Goal: Check status: Check status

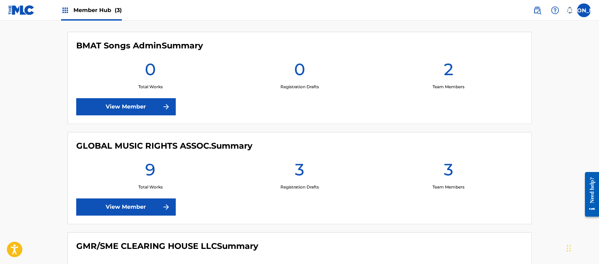
scroll to position [191, 0]
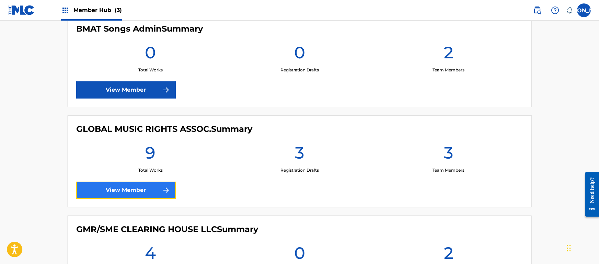
click at [168, 184] on link "View Member" at bounding box center [125, 189] width 99 height 17
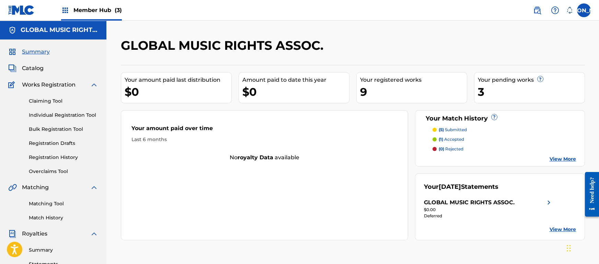
scroll to position [12, 0]
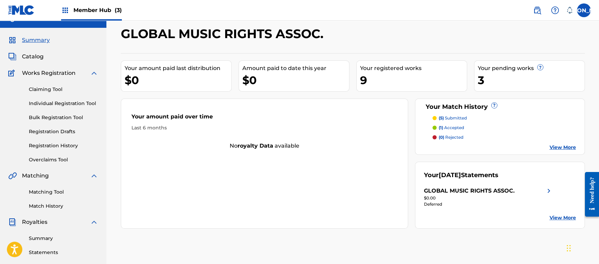
click at [235, 92] on div "Your amount paid last distribution $0 Amount paid to date this year $0 Your reg…" at bounding box center [353, 140] width 464 height 175
click at [247, 148] on strong "royalty data" at bounding box center [255, 145] width 36 height 7
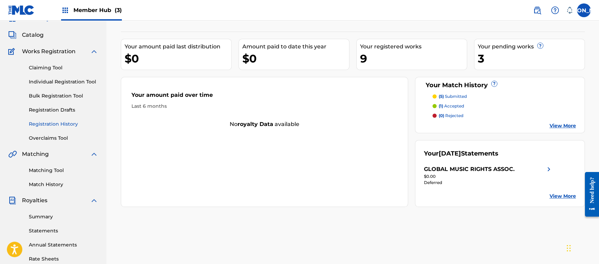
click at [61, 122] on link "Registration History" at bounding box center [63, 123] width 69 height 7
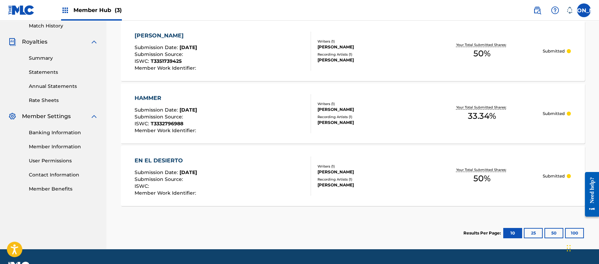
scroll to position [211, 0]
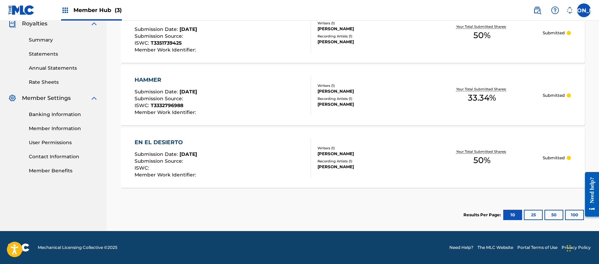
click at [290, 227] on section "Results Per Page: 10 25 50 100" at bounding box center [353, 215] width 464 height 32
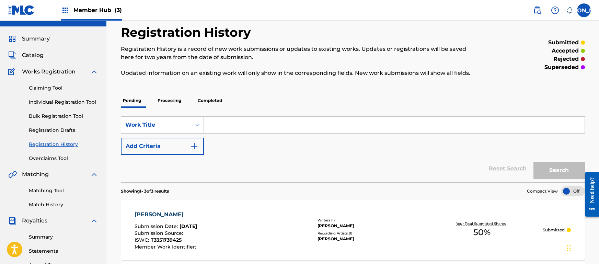
scroll to position [0, 0]
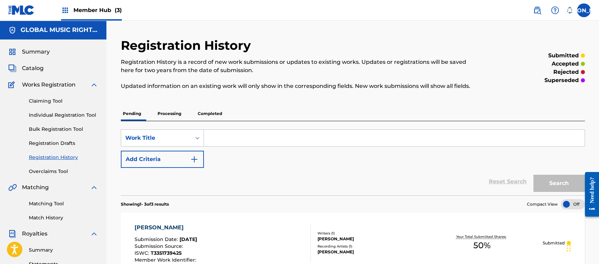
click at [175, 111] on p "Processing" at bounding box center [169, 113] width 28 height 14
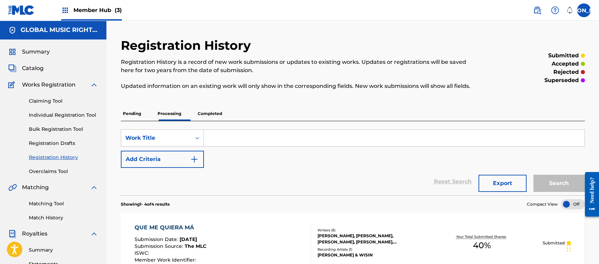
click at [137, 115] on p "Pending" at bounding box center [132, 113] width 22 height 14
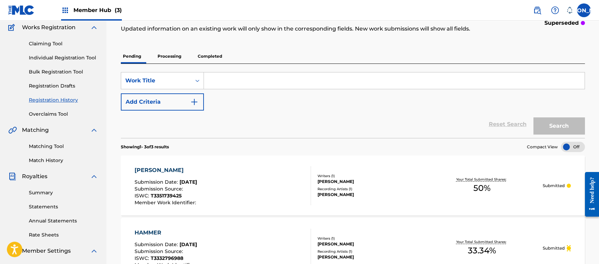
scroll to position [59, 0]
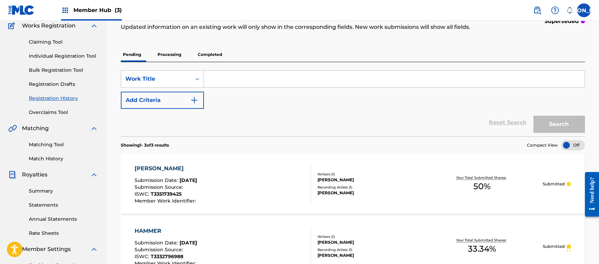
click at [181, 55] on p "Processing" at bounding box center [169, 54] width 28 height 14
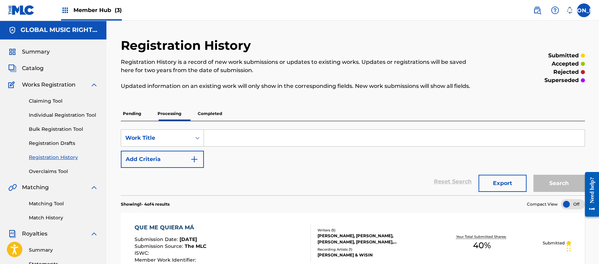
click at [136, 120] on p "Pending" at bounding box center [132, 113] width 22 height 14
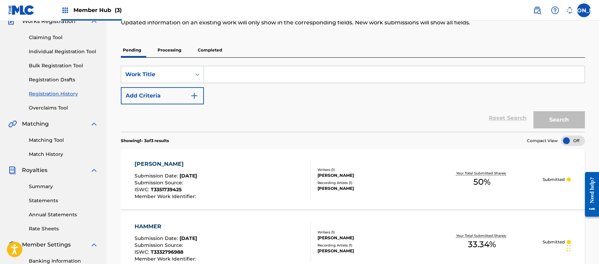
scroll to position [62, 0]
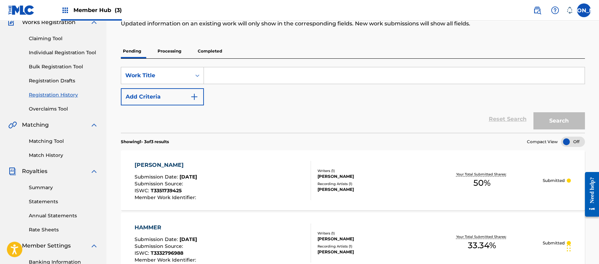
click at [181, 49] on p "Processing" at bounding box center [169, 51] width 28 height 14
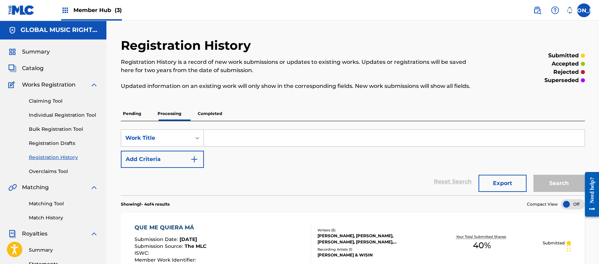
click at [181, 49] on h2 "Registration History" at bounding box center [187, 45] width 133 height 15
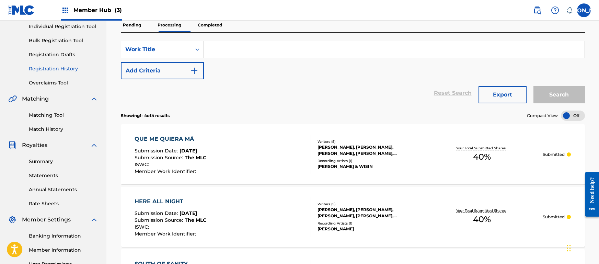
scroll to position [87, 0]
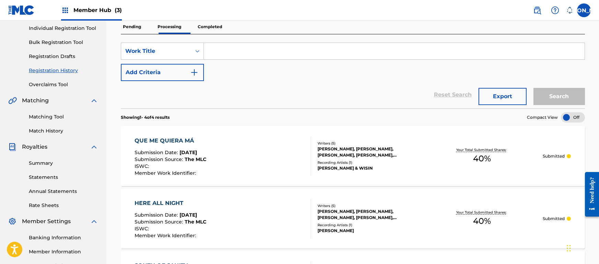
click at [219, 27] on p "Completed" at bounding box center [210, 27] width 28 height 14
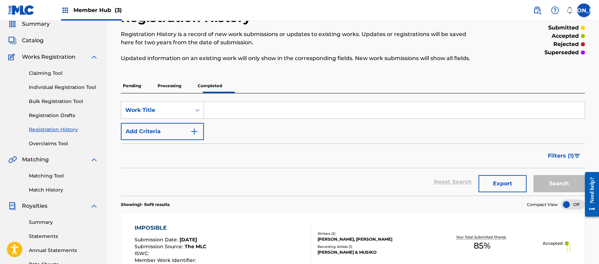
scroll to position [25, 0]
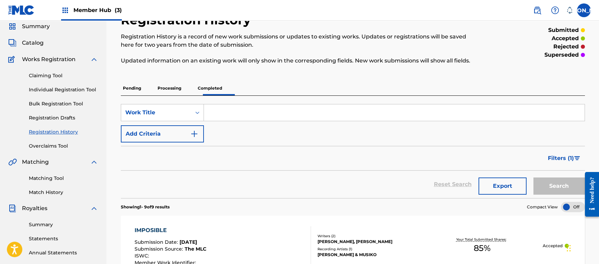
click at [177, 86] on p "Processing" at bounding box center [169, 88] width 28 height 14
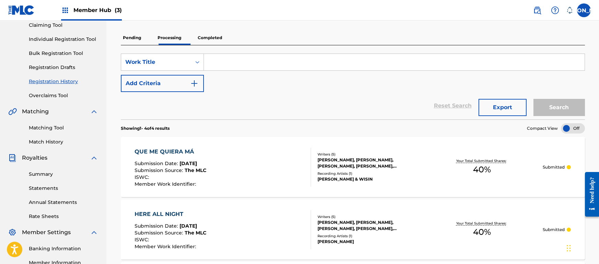
scroll to position [75, 0]
click at [137, 40] on p "Pending" at bounding box center [132, 38] width 22 height 14
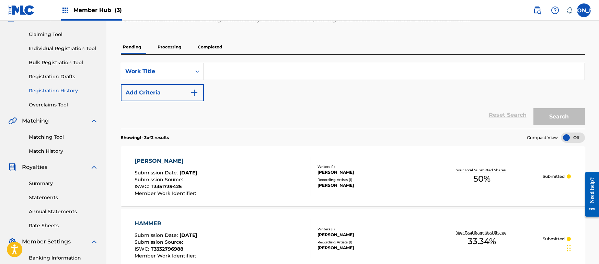
scroll to position [58, 0]
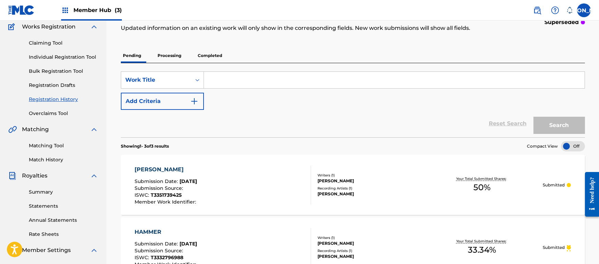
click at [213, 60] on p "Completed" at bounding box center [210, 55] width 28 height 14
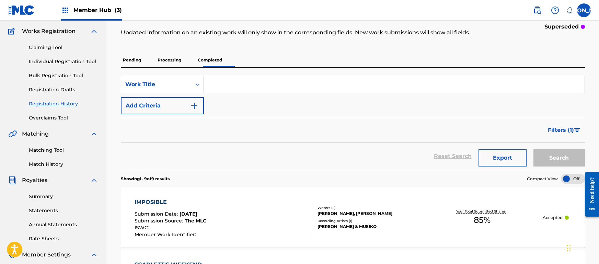
scroll to position [50, 0]
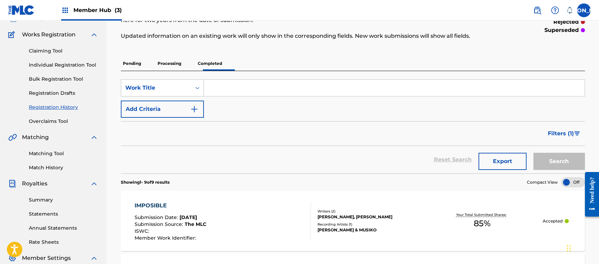
click at [177, 67] on p "Processing" at bounding box center [169, 63] width 28 height 14
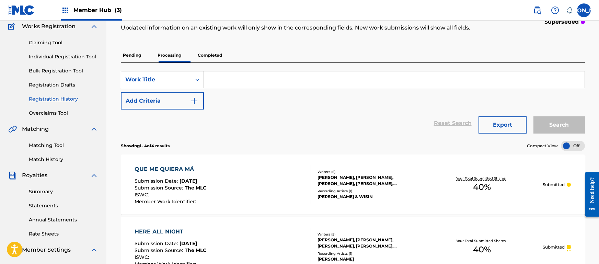
scroll to position [56, 0]
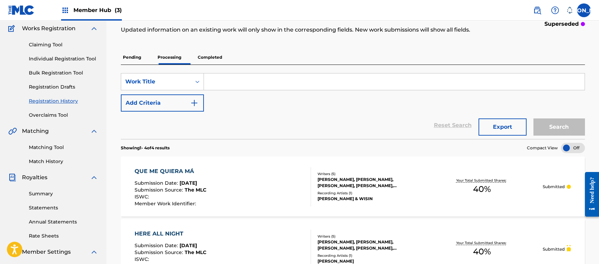
click at [136, 64] on p "Pending" at bounding box center [132, 57] width 22 height 14
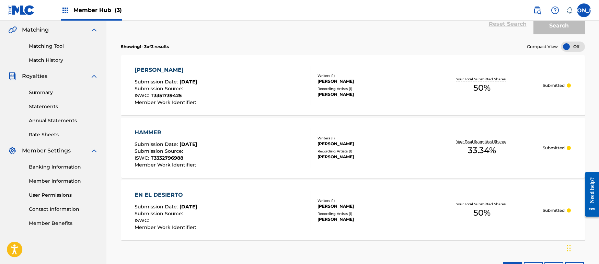
scroll to position [157, 0]
click at [229, 91] on div "[PERSON_NAME] Submission Date : [DATE] Submission Source : ISWC : T3351739425 M…" at bounding box center [222, 85] width 176 height 39
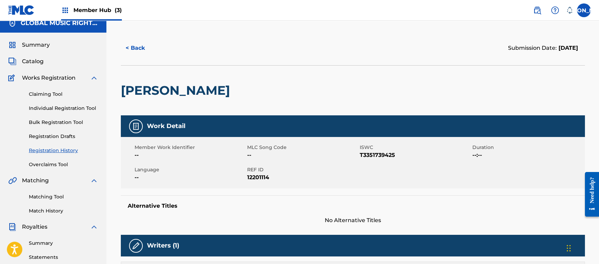
scroll to position [7, 0]
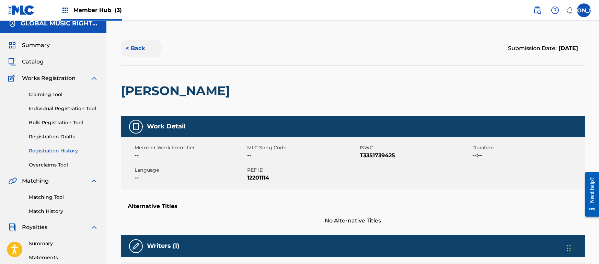
click at [133, 52] on button "< Back" at bounding box center [141, 48] width 41 height 17
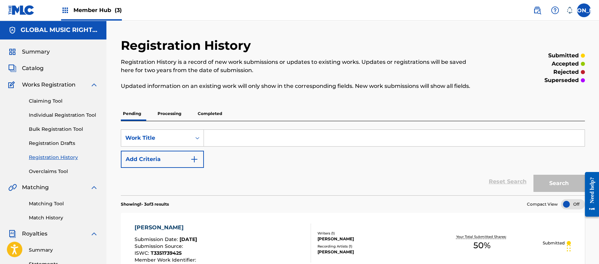
click at [35, 73] on div "Summary Catalog Works Registration Claiming Tool Individual Registration Tool B…" at bounding box center [53, 215] width 106 height 353
click at [34, 72] on span "Catalog" at bounding box center [33, 68] width 22 height 8
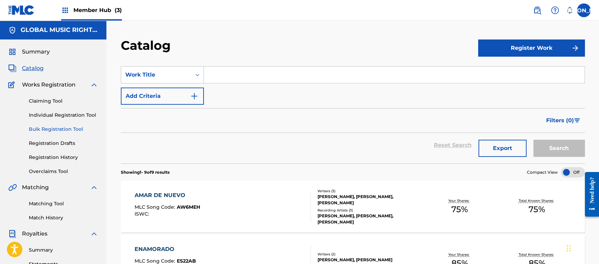
click at [60, 129] on link "Bulk Registration Tool" at bounding box center [63, 129] width 69 height 7
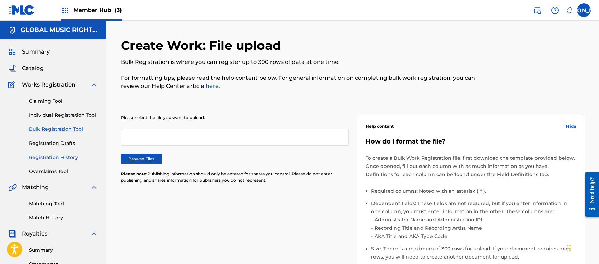
click at [67, 154] on link "Registration History" at bounding box center [63, 157] width 69 height 7
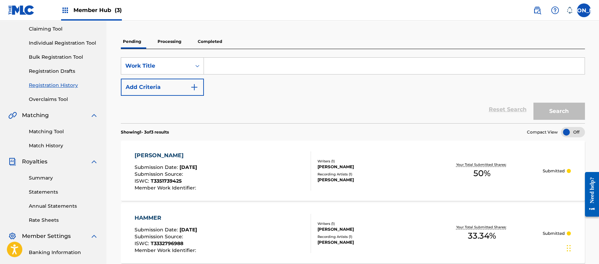
scroll to position [72, 0]
click at [165, 40] on p "Processing" at bounding box center [169, 42] width 28 height 14
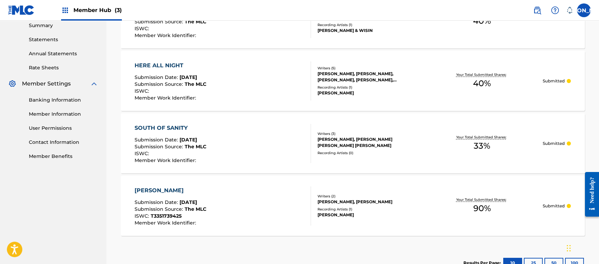
scroll to position [225, 0]
click at [218, 226] on div "[PERSON_NAME] Submission Date : [DATE] Submission Source : The MLC ISWC : T3351…" at bounding box center [353, 205] width 464 height 60
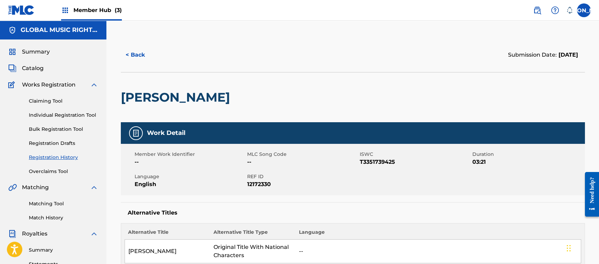
click at [132, 53] on button "< Back" at bounding box center [141, 54] width 41 height 17
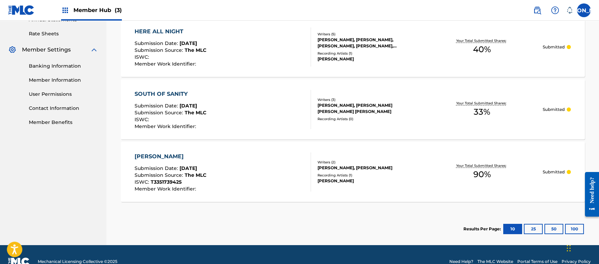
scroll to position [260, 0]
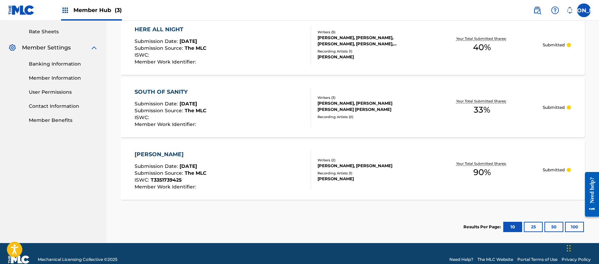
click at [191, 184] on span "Member Work Identifier :" at bounding box center [165, 187] width 63 height 6
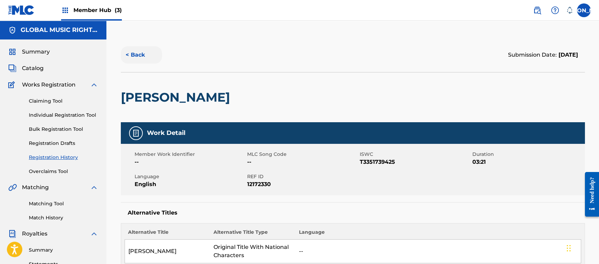
click at [139, 55] on button "< Back" at bounding box center [141, 54] width 41 height 17
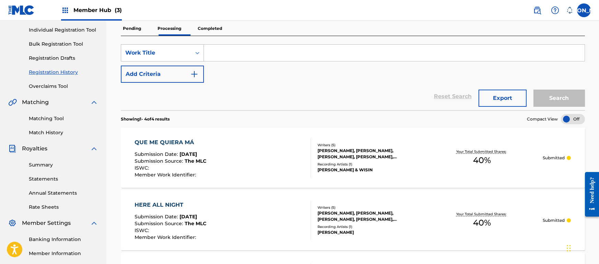
scroll to position [53, 0]
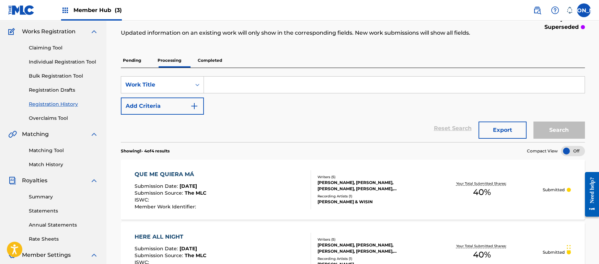
click at [139, 59] on p "Pending" at bounding box center [132, 60] width 22 height 14
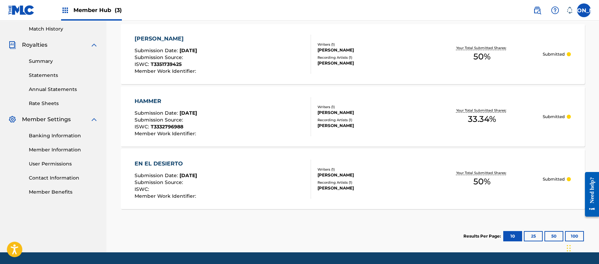
scroll to position [198, 0]
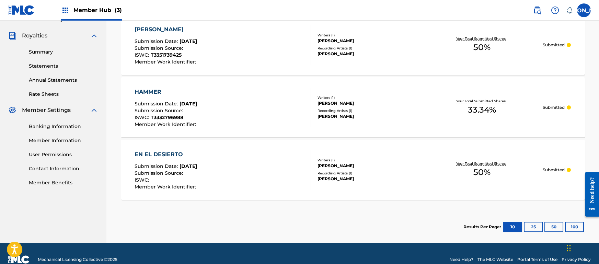
click at [222, 64] on div "[PERSON_NAME] Submission Date : [DATE] Submission Source : ISWC : T3351739425 M…" at bounding box center [222, 44] width 176 height 39
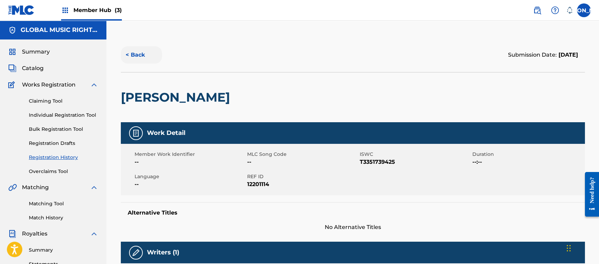
click at [135, 61] on button "< Back" at bounding box center [141, 54] width 41 height 17
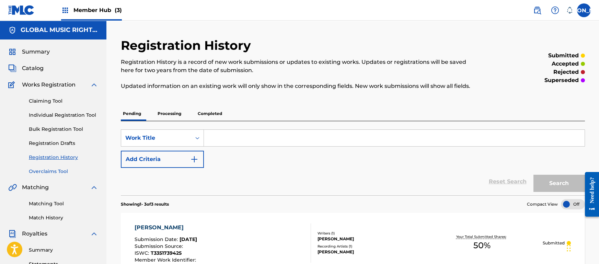
click at [56, 173] on link "Overclaims Tool" at bounding box center [63, 171] width 69 height 7
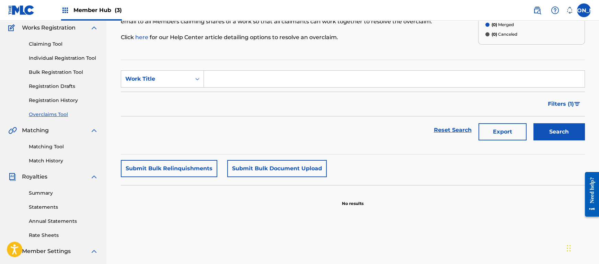
scroll to position [58, 0]
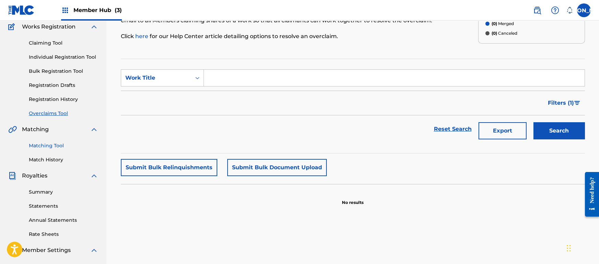
click at [51, 148] on link "Matching Tool" at bounding box center [63, 145] width 69 height 7
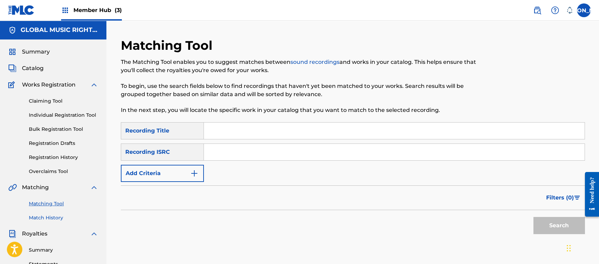
click at [59, 217] on link "Match History" at bounding box center [63, 217] width 69 height 7
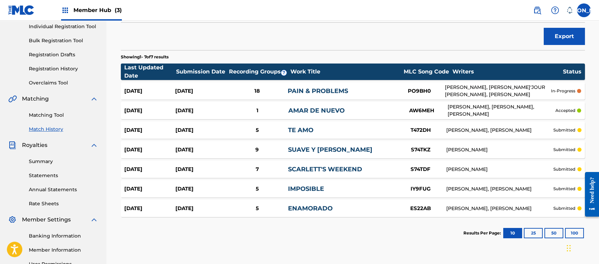
scroll to position [92, 0]
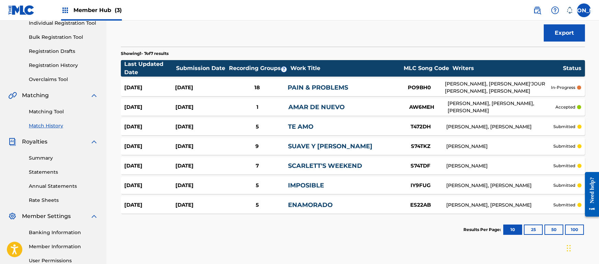
click at [579, 88] on div at bounding box center [579, 87] width 4 height 4
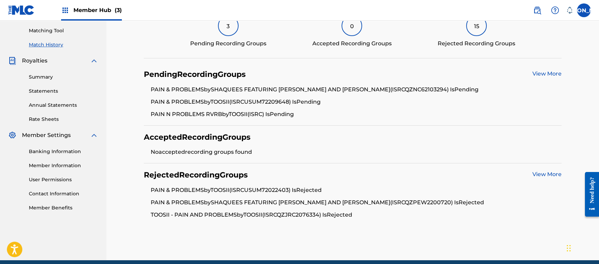
scroll to position [201, 0]
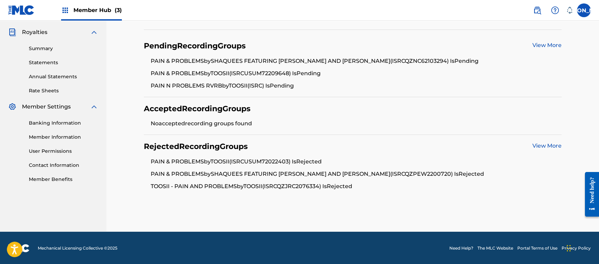
click at [546, 146] on link "View More" at bounding box center [546, 145] width 29 height 7
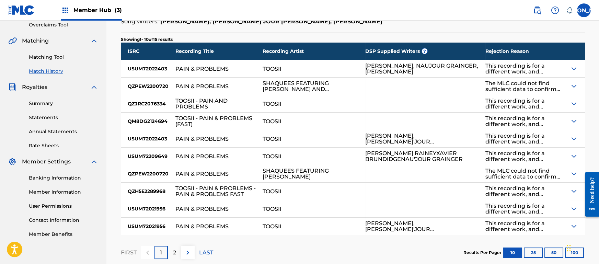
scroll to position [169, 0]
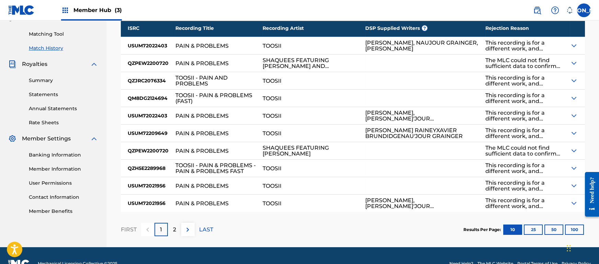
click at [572, 42] on div at bounding box center [576, 45] width 15 height 17
click at [572, 48] on img at bounding box center [573, 46] width 8 height 8
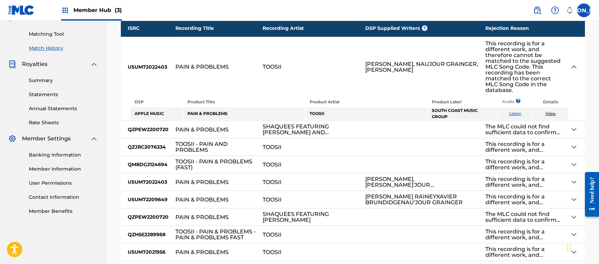
click at [552, 111] on link "View" at bounding box center [550, 113] width 10 height 5
click at [575, 63] on img at bounding box center [573, 67] width 8 height 8
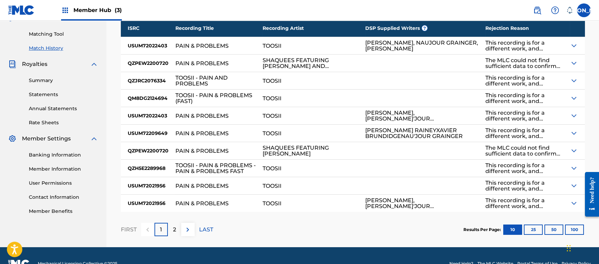
click at [574, 61] on img at bounding box center [573, 63] width 8 height 8
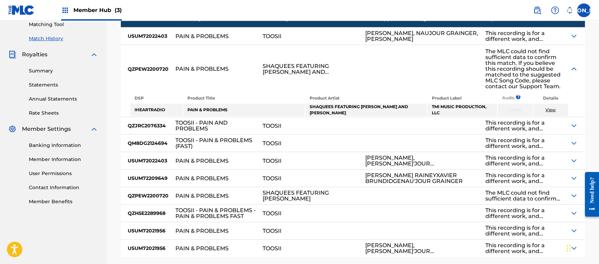
scroll to position [179, 0]
click at [577, 66] on img at bounding box center [573, 68] width 8 height 8
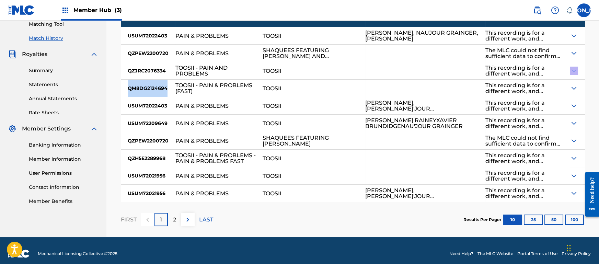
click at [577, 66] on div at bounding box center [576, 70] width 15 height 17
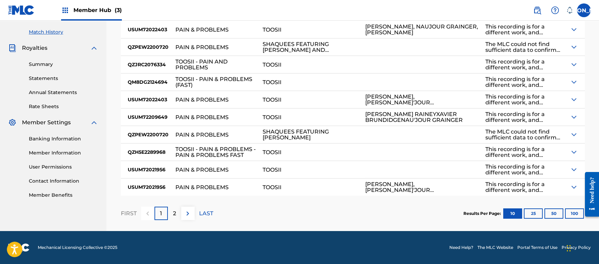
click at [587, 89] on div "< Back Match History - View Submission All recording data featured below has be…" at bounding box center [353, 41] width 480 height 379
click at [587, 87] on div "< Back Match History - View Submission All recording data featured below has be…" at bounding box center [353, 41] width 480 height 379
click at [173, 207] on div "2" at bounding box center [174, 212] width 13 height 13
click at [386, 227] on section "FIRST 1 2 LAST Results Per Page: 10 25 50 100" at bounding box center [353, 213] width 464 height 35
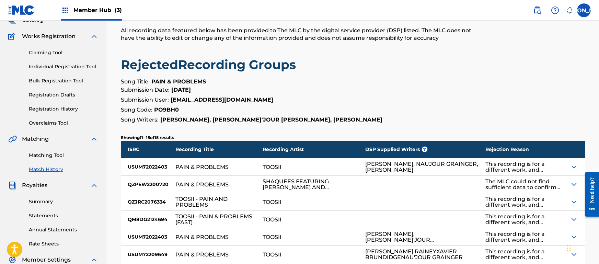
scroll to position [0, 0]
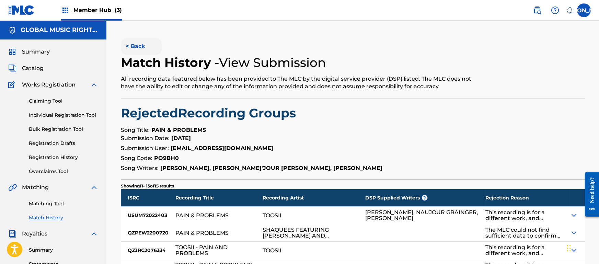
click at [158, 49] on button "< Back" at bounding box center [141, 46] width 41 height 17
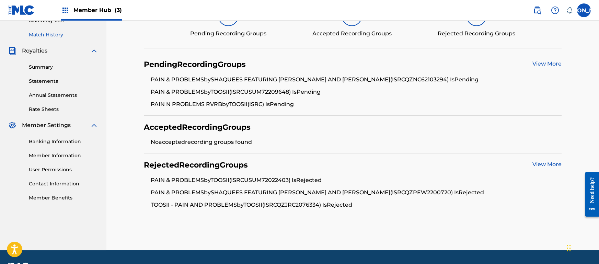
scroll to position [182, 0]
click at [542, 64] on link "View More" at bounding box center [546, 64] width 29 height 7
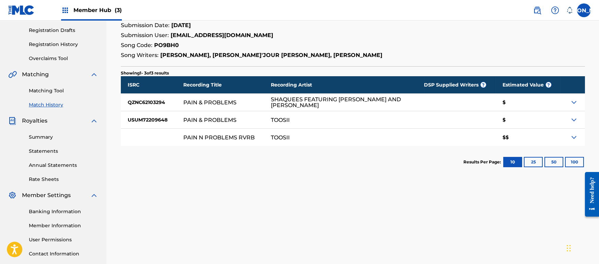
scroll to position [120, 0]
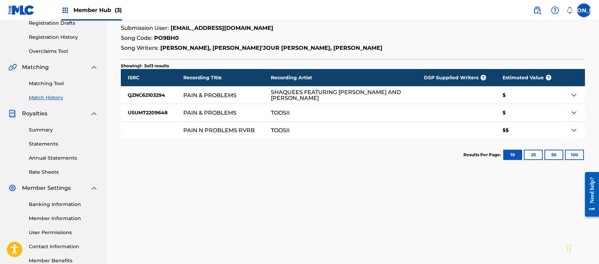
click at [572, 134] on img at bounding box center [573, 130] width 8 height 8
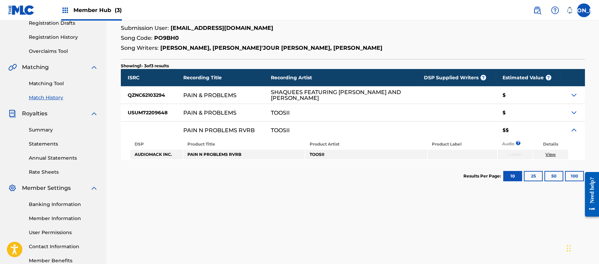
click at [572, 134] on img at bounding box center [573, 130] width 8 height 8
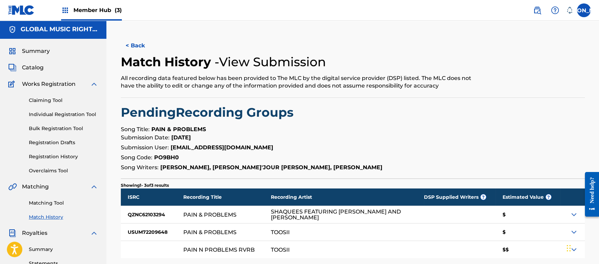
scroll to position [0, 0]
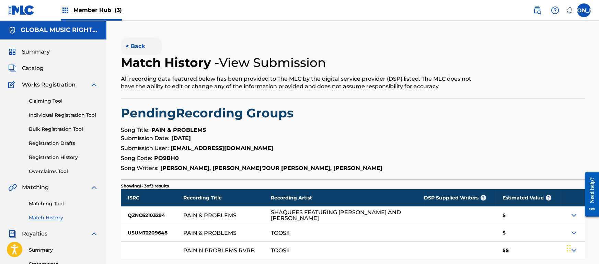
click at [132, 46] on button "< Back" at bounding box center [141, 46] width 41 height 17
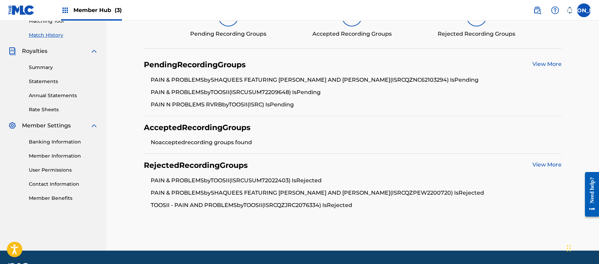
click at [168, 145] on li "No accepted recording groups found" at bounding box center [356, 142] width 411 height 8
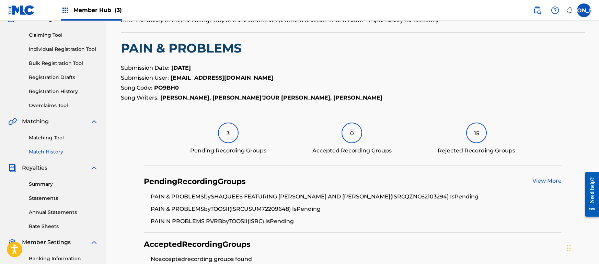
scroll to position [0, 0]
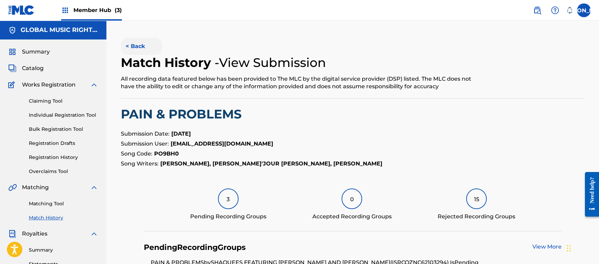
click at [137, 39] on button "< Back" at bounding box center [141, 46] width 41 height 17
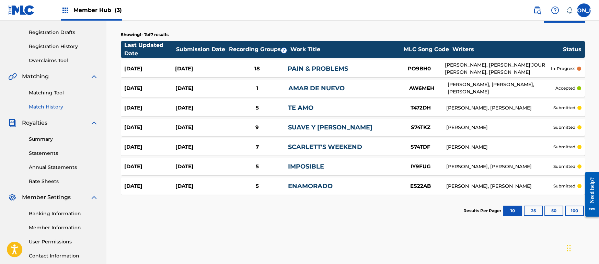
scroll to position [111, 0]
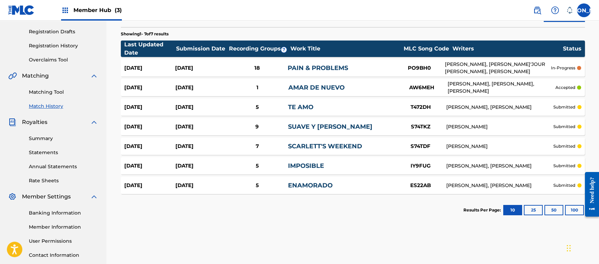
click at [576, 109] on div "submitted" at bounding box center [567, 107] width 28 height 6
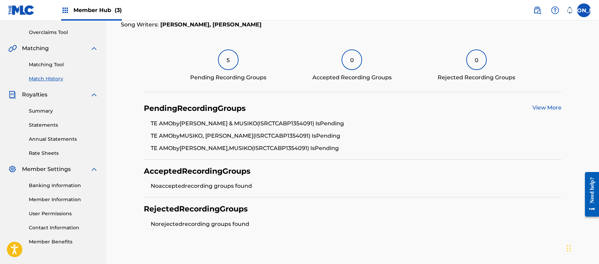
scroll to position [138, 0]
click at [548, 106] on link "View More" at bounding box center [546, 108] width 29 height 7
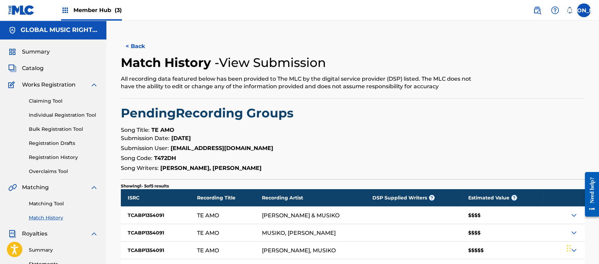
click at [548, 106] on h2 "Pending Recording Groups" at bounding box center [353, 112] width 464 height 15
click at [135, 54] on button "< Back" at bounding box center [141, 46] width 41 height 17
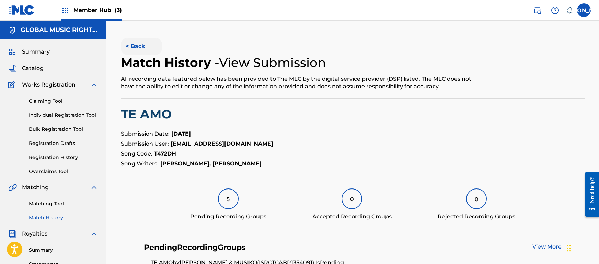
click at [124, 52] on button "< Back" at bounding box center [141, 46] width 41 height 17
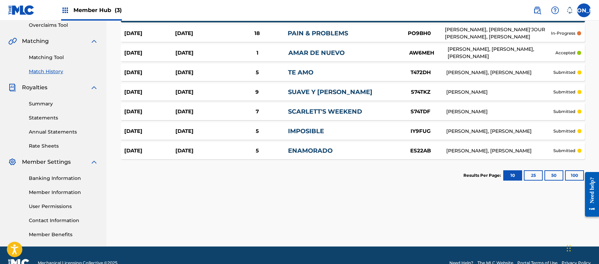
click at [209, 220] on div "Match History Match History is a record of recent match suggestions that you've…" at bounding box center [353, 69] width 480 height 355
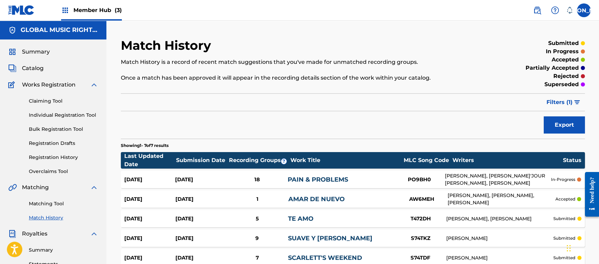
click at [184, 133] on div "Export" at bounding box center [353, 124] width 464 height 17
click at [31, 67] on span "Catalog" at bounding box center [33, 68] width 22 height 8
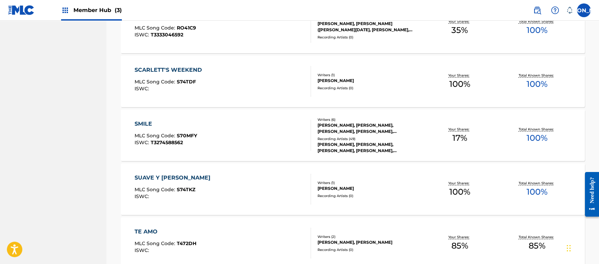
scroll to position [464, 0]
